Goal: Navigation & Orientation: Find specific page/section

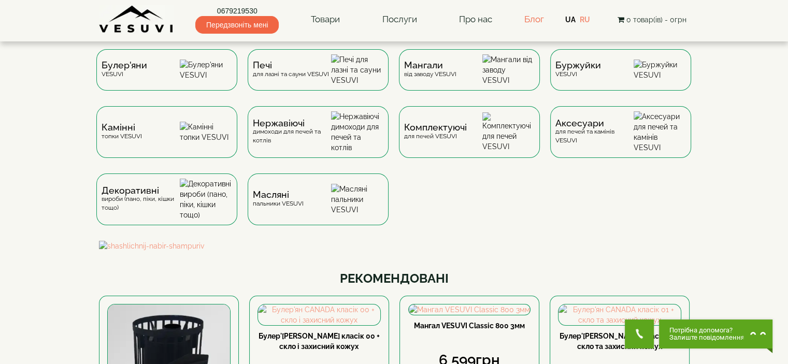
click at [533, 21] on link "Блог" at bounding box center [534, 19] width 20 height 10
